Goal: Task Accomplishment & Management: Manage account settings

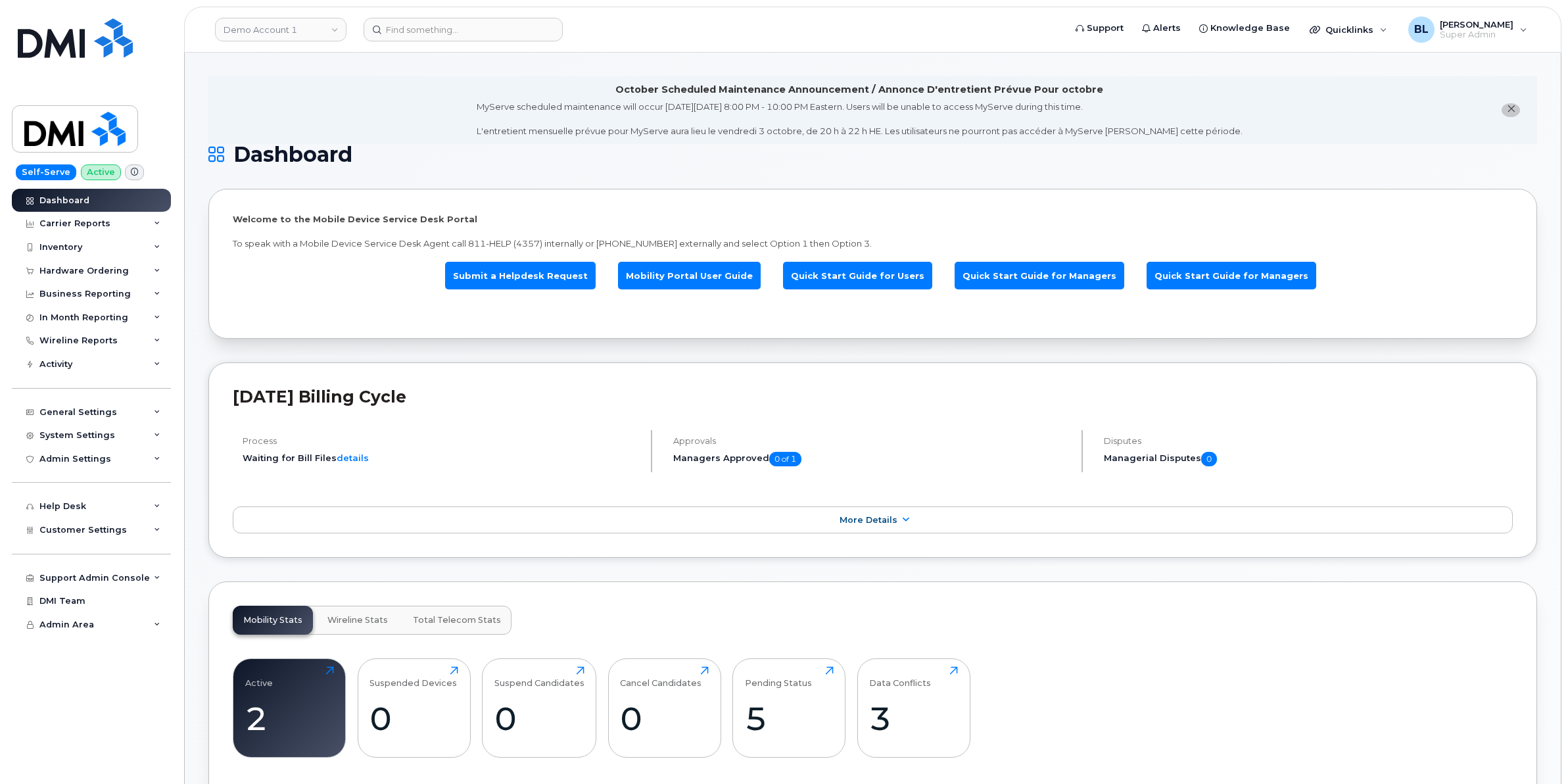
click at [1435, 370] on div "September 2023 Billing Cycle Process Waiting for Bill Files details Approvals M…" at bounding box center [872, 460] width 1329 height 196
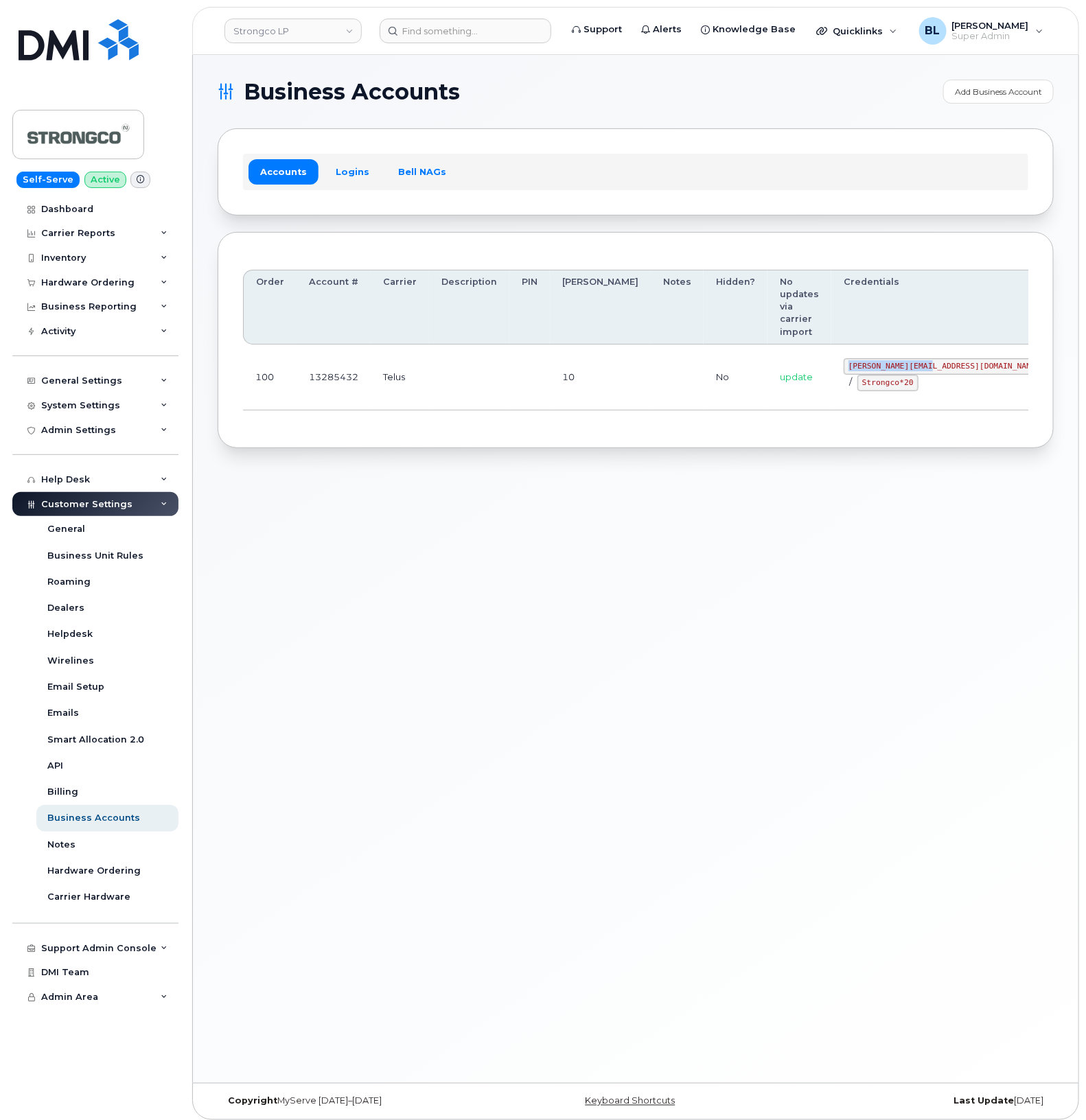
drag, startPoint x: 812, startPoint y: 330, endPoint x: 894, endPoint y: 335, distance: 82.2
click at [894, 358] on code "GHada@strongco.com" at bounding box center [944, 366] width 202 height 16
copy code "GHada@strongco.com"
drag, startPoint x: 815, startPoint y: 350, endPoint x: 862, endPoint y: 350, distance: 47.0
click at [862, 374] on code "Strongco*20" at bounding box center [887, 383] width 61 height 16
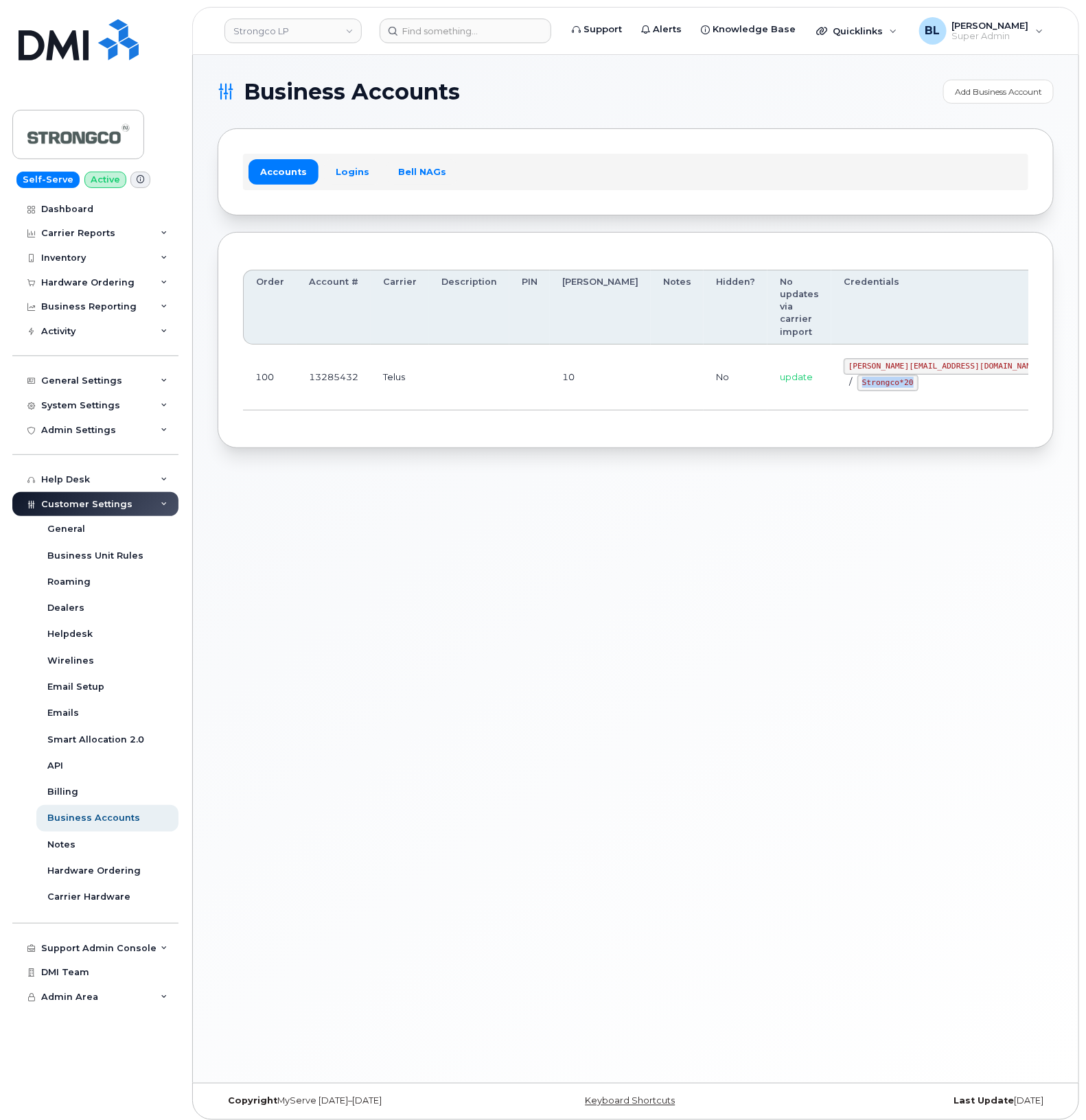
copy code "Strongco*20"
drag, startPoint x: 602, startPoint y: 461, endPoint x: 567, endPoint y: 382, distance: 86.4
click at [602, 461] on div "Business Accounts Add Business Account Accounts Logins Bell NAGs Order Account …" at bounding box center [636, 568] width 886 height 1028
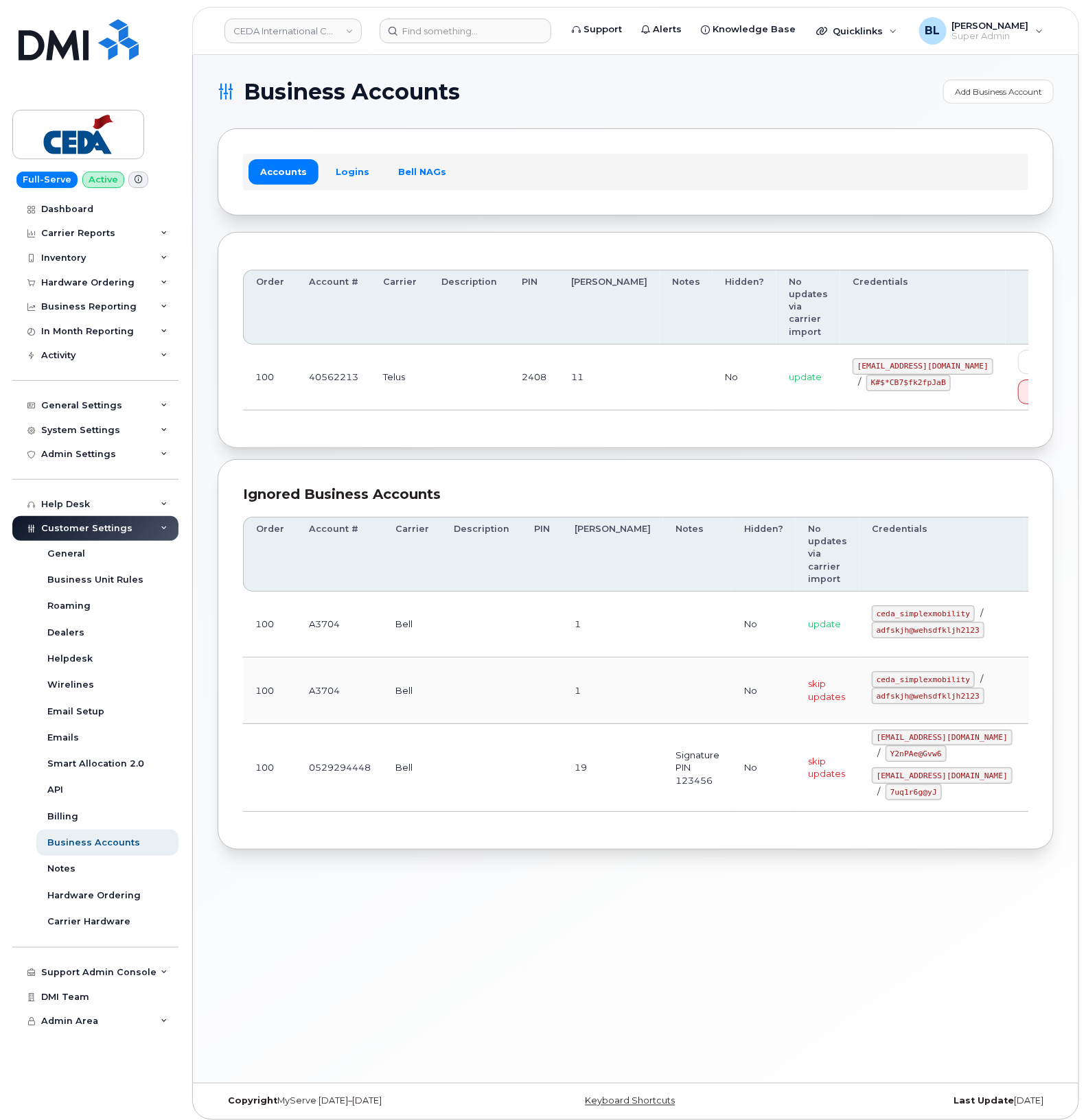
drag, startPoint x: 515, startPoint y: 384, endPoint x: 842, endPoint y: 386, distance: 327.0
drag, startPoint x: 801, startPoint y: 355, endPoint x: 914, endPoint y: 353, distance: 113.0
click at [914, 357] on code "simplex_SRV@cedagroup.com" at bounding box center [922, 365] width 141 height 16
copy code "simplex_SRV@cedagroup.com"
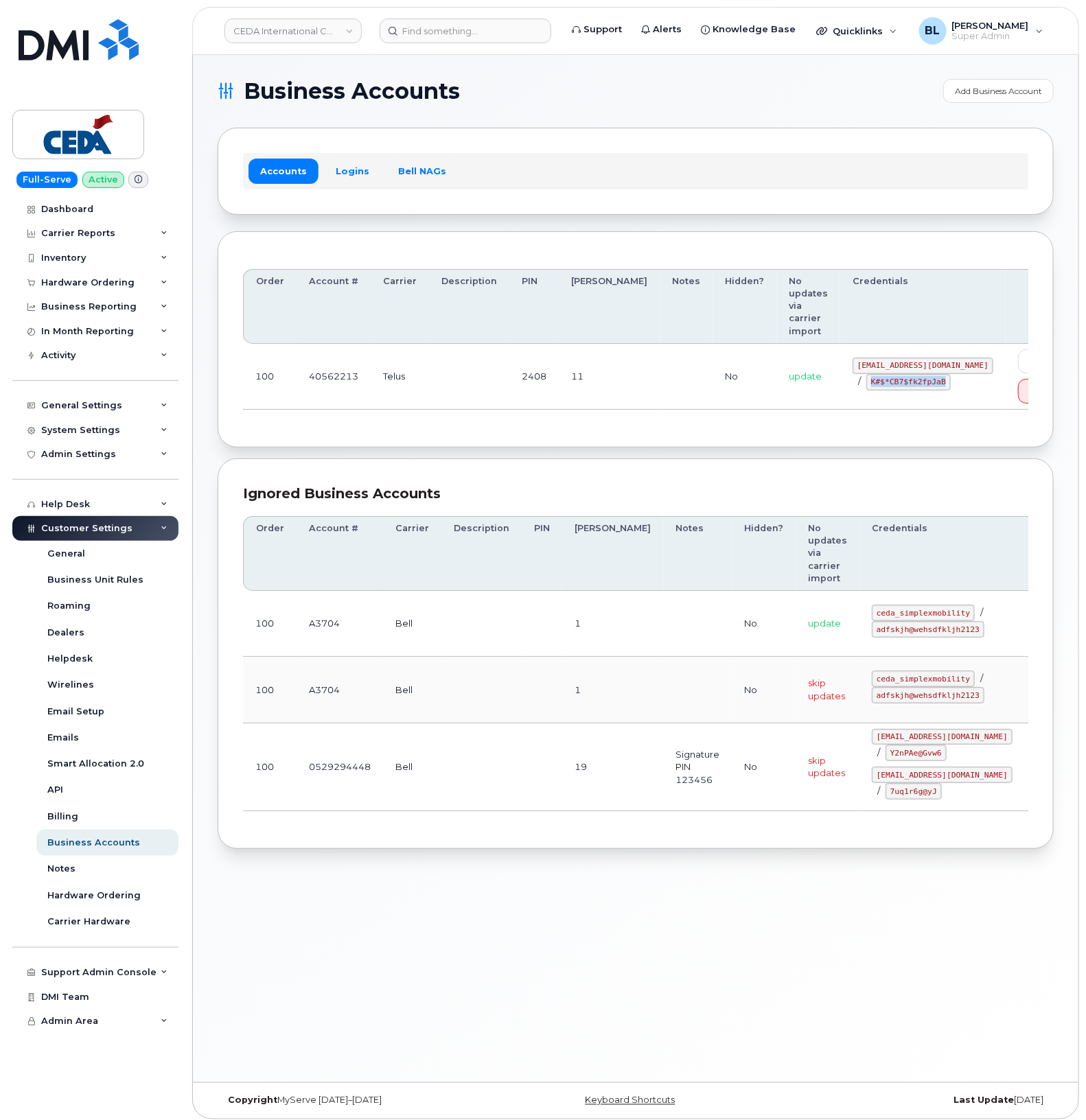
drag, startPoint x: 800, startPoint y: 367, endPoint x: 875, endPoint y: 374, distance: 75.3
click at [875, 374] on code "K#$*CB7$fk2fpJaB" at bounding box center [909, 383] width 85 height 16
copy code "K#$*CB7$fk2fpJaB"
click at [578, 516] on th "[PERSON_NAME]" at bounding box center [613, 553] width 101 height 75
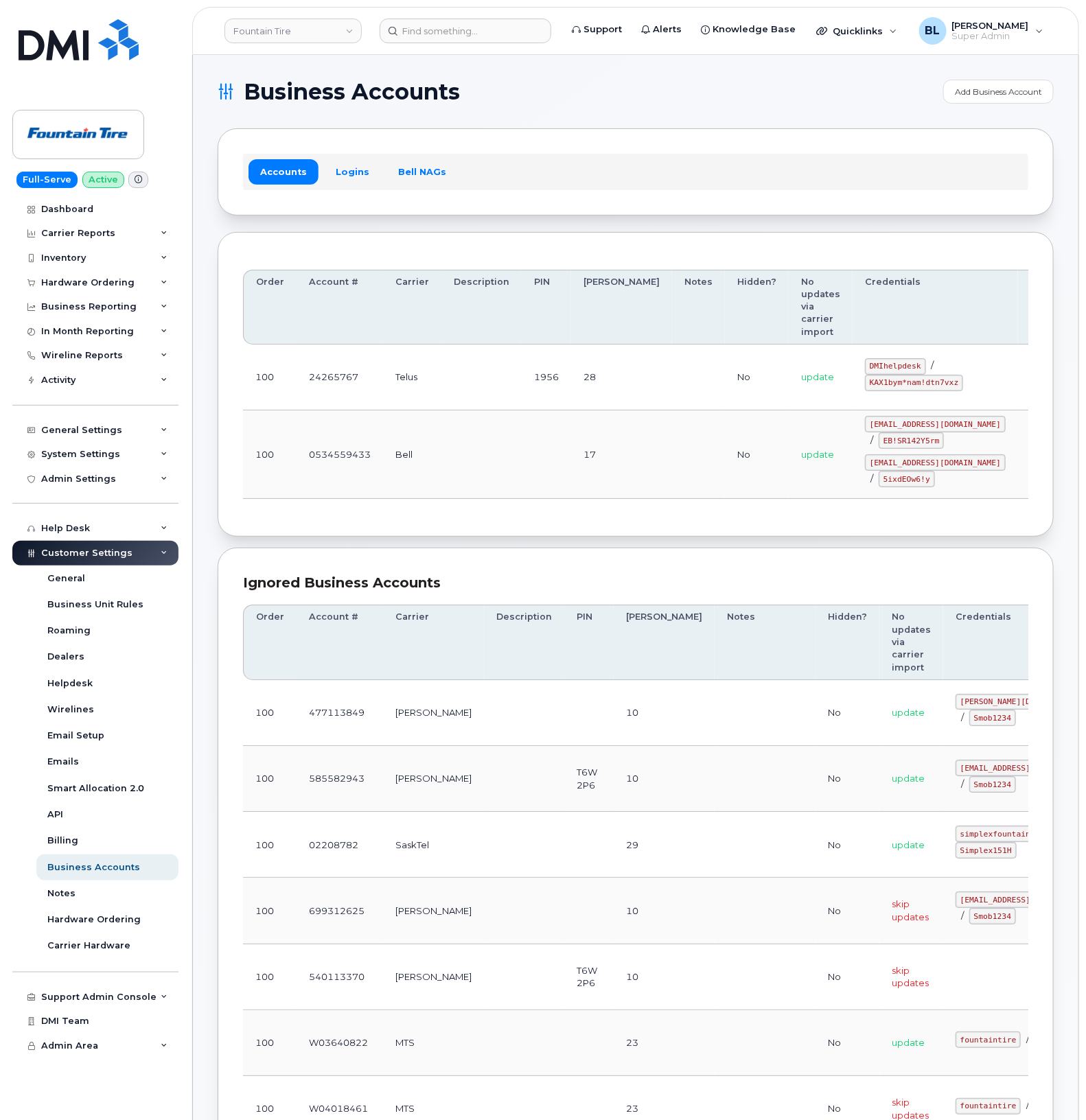
click at [797, 412] on td "update" at bounding box center [821, 454] width 63 height 89
drag, startPoint x: 819, startPoint y: 348, endPoint x: 873, endPoint y: 348, distance: 54.0
click at [873, 358] on code "DMIhelpdesk" at bounding box center [896, 366] width 61 height 16
copy code "DMIhelpdesk"
drag, startPoint x: 664, startPoint y: 415, endPoint x: 742, endPoint y: 392, distance: 81.3
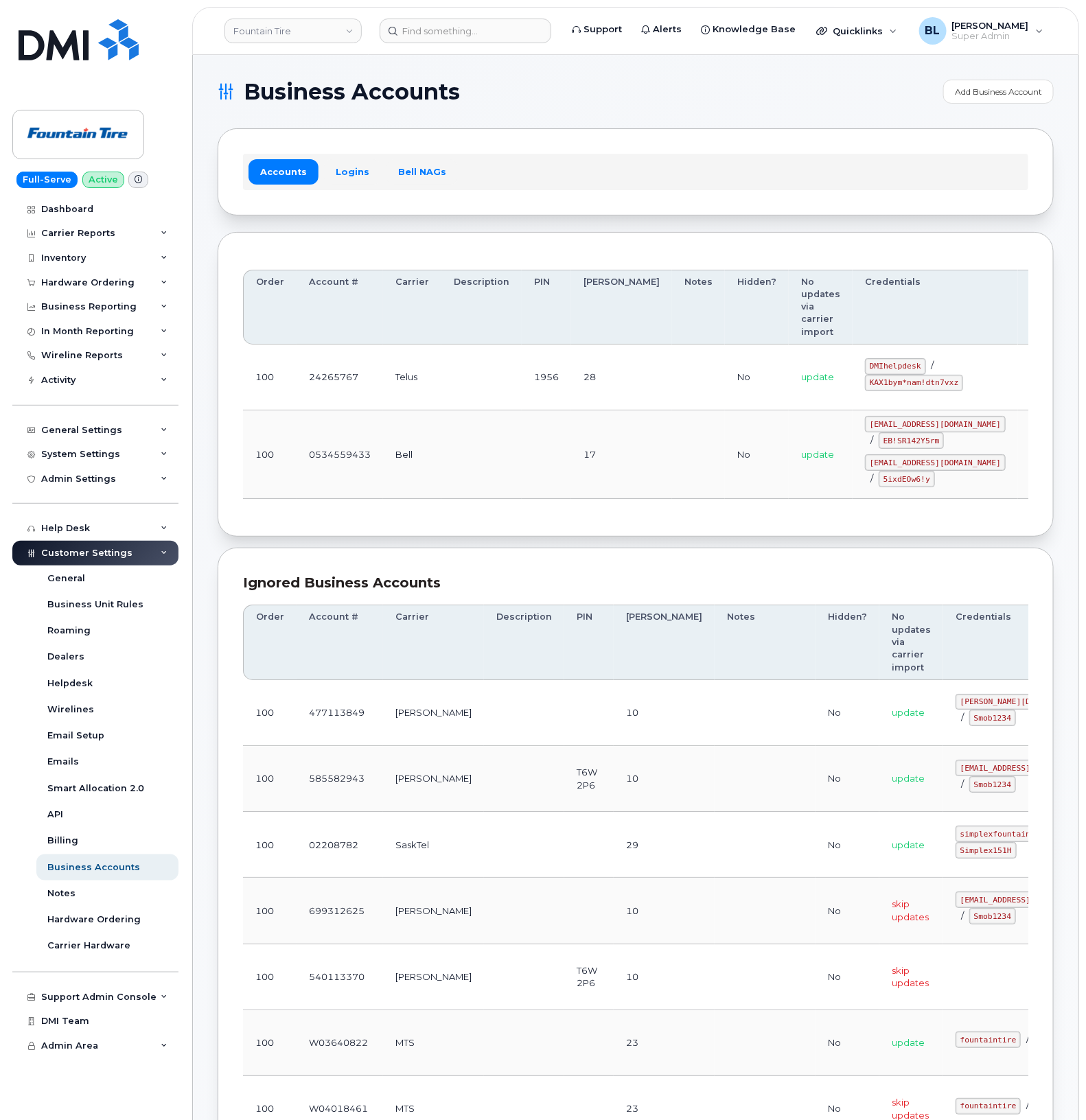
click at [725, 410] on td "No" at bounding box center [757, 454] width 63 height 89
drag, startPoint x: 821, startPoint y: 361, endPoint x: 905, endPoint y: 367, distance: 84.2
click at [905, 374] on code "KAX1bym*nam!dtn7vxz" at bounding box center [914, 383] width 99 height 16
copy code "KAX1bym*nam!dtn7vxz"
drag, startPoint x: 465, startPoint y: 471, endPoint x: 500, endPoint y: 418, distance: 63.5
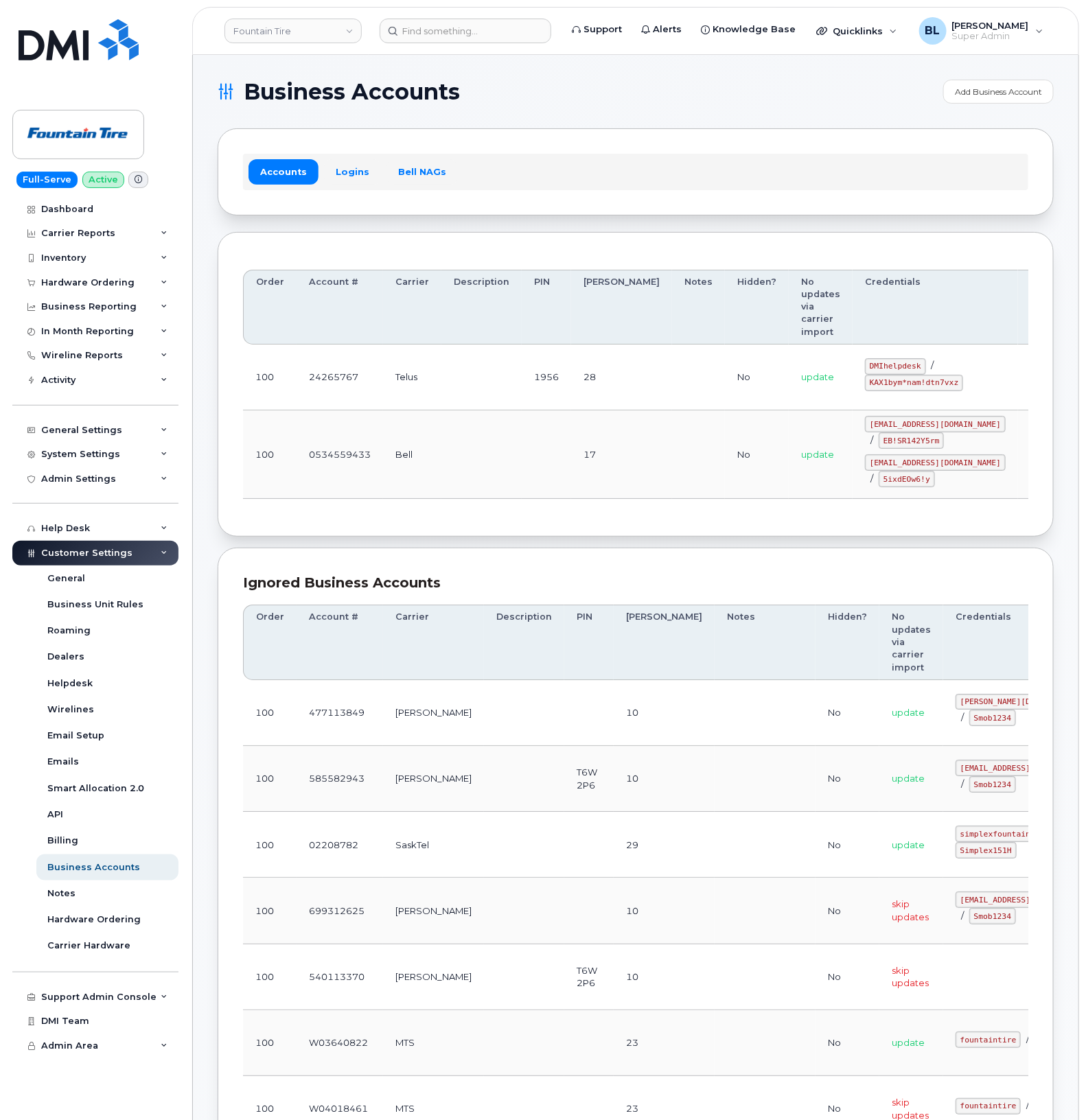
click at [465, 471] on td at bounding box center [481, 454] width 81 height 89
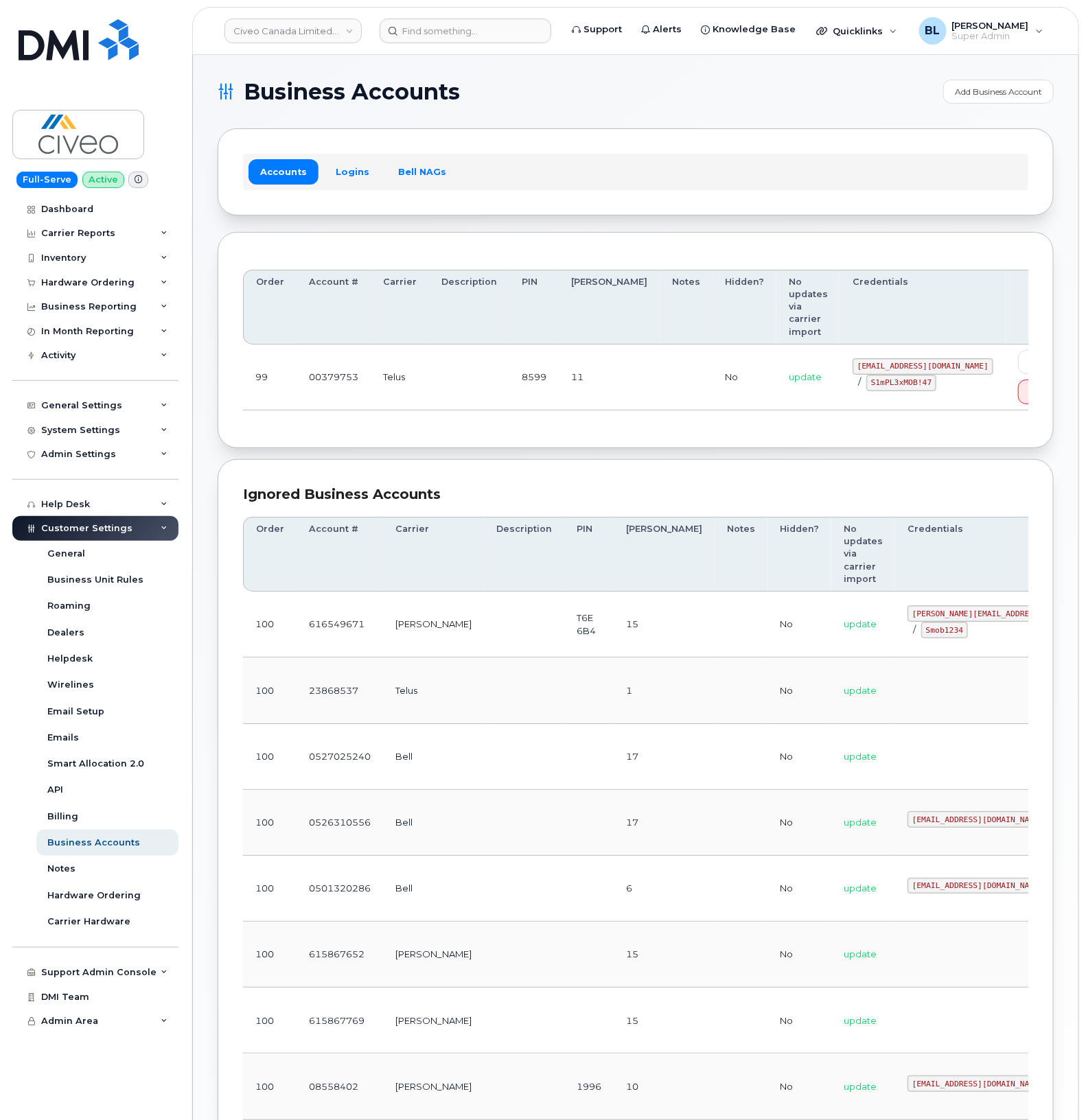
drag, startPoint x: 584, startPoint y: 352, endPoint x: 723, endPoint y: 351, distance: 139.0
click at [585, 353] on td "11" at bounding box center [609, 377] width 101 height 66
drag, startPoint x: 794, startPoint y: 348, endPoint x: 925, endPoint y: 355, distance: 131.2
click at [925, 358] on code "[EMAIL_ADDRESS][DOMAIN_NAME]" at bounding box center [922, 366] width 141 height 16
copy code "[EMAIL_ADDRESS][DOMAIN_NAME]"
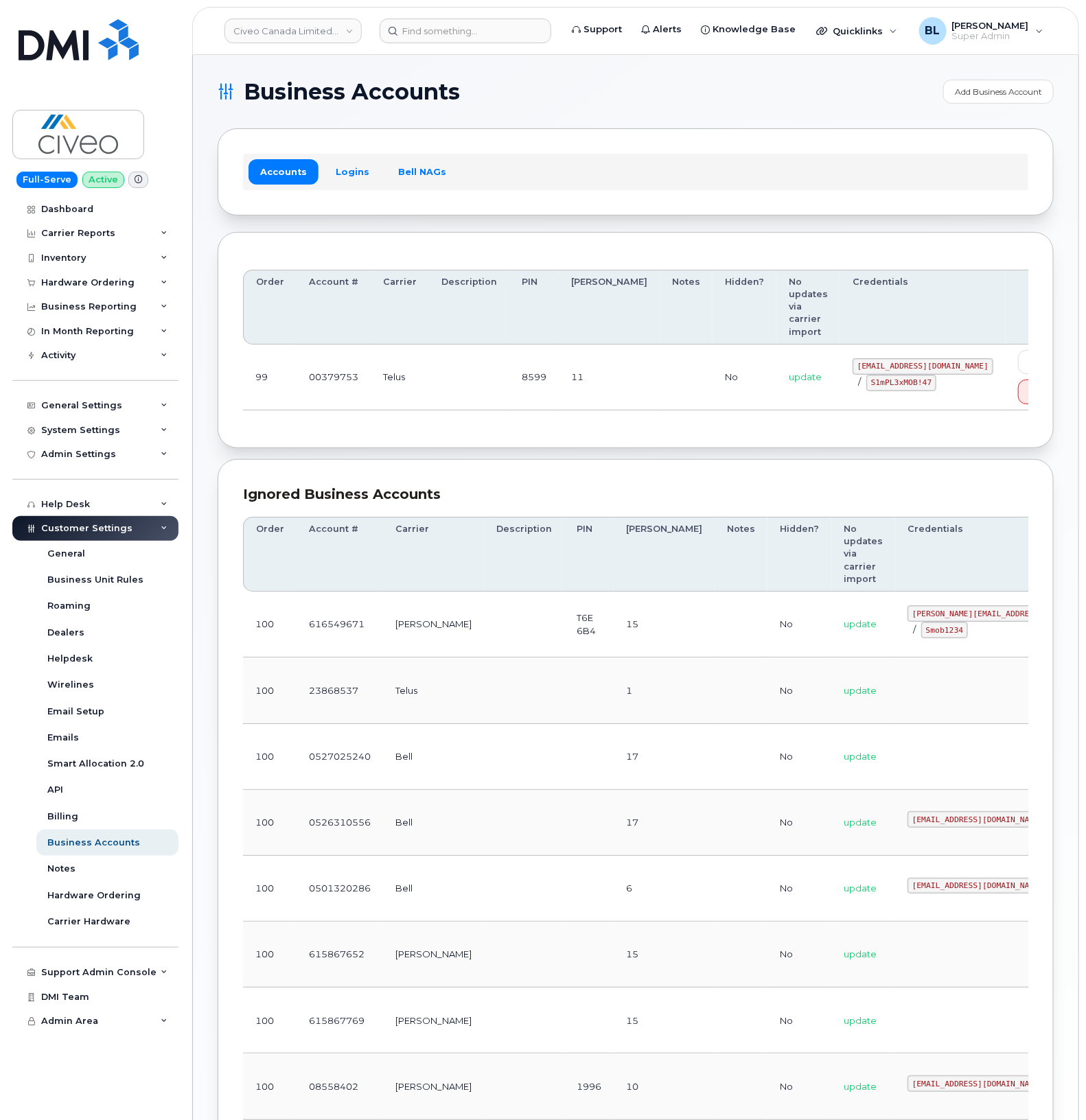
drag, startPoint x: 629, startPoint y: 415, endPoint x: 839, endPoint y: 416, distance: 210.0
click at [629, 415] on div "Order Account # Carrier Description PIN Bill Day Notes Hidden? No updates via c…" at bounding box center [635, 340] width 836 height 217
drag, startPoint x: 810, startPoint y: 374, endPoint x: 870, endPoint y: 381, distance: 60.4
click at [870, 381] on td "svc_simplexmobility@civeo.com / S1mPL3xMOB!47" at bounding box center [922, 377] width 165 height 66
copy code "S1mPL3xMOB!47"
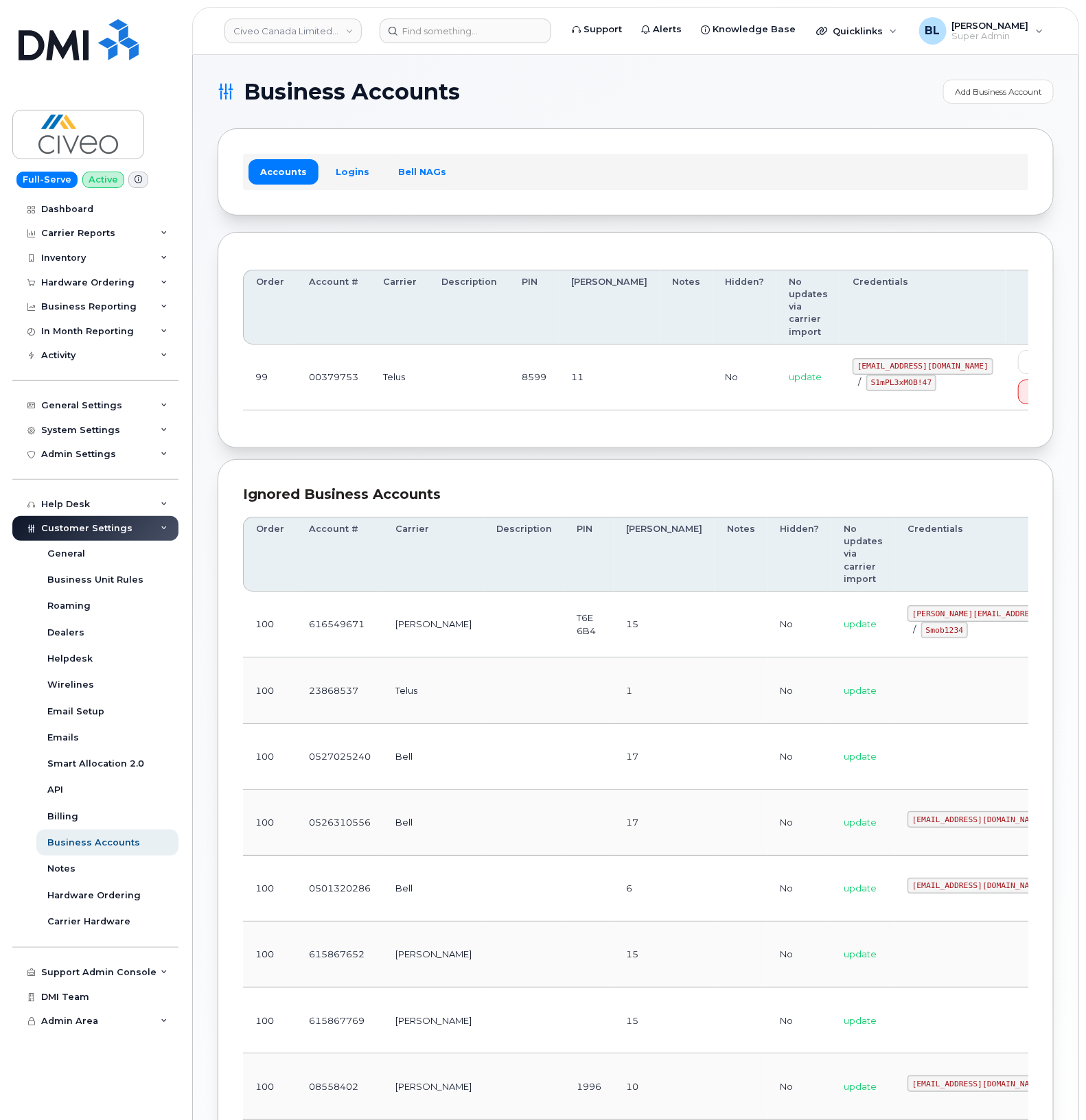
click at [484, 523] on th "Description" at bounding box center [524, 554] width 81 height 75
